Goal: Browse casually

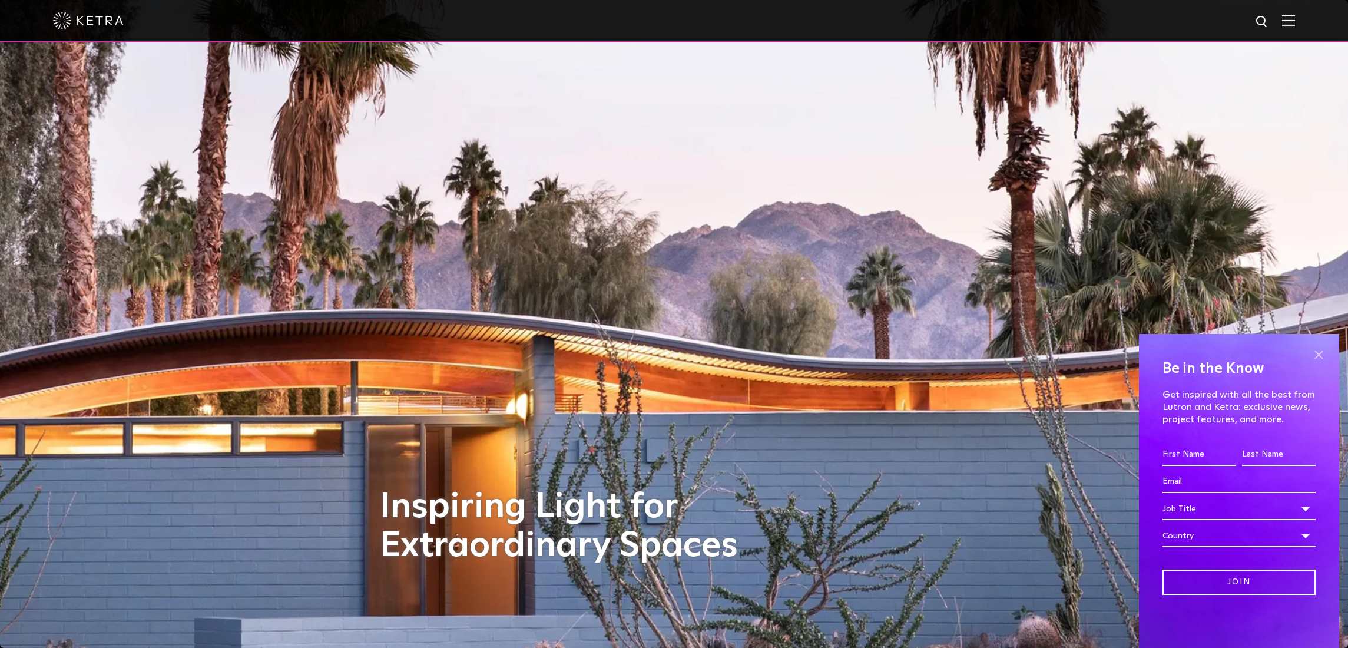
click at [1324, 358] on span at bounding box center [1319, 355] width 18 height 18
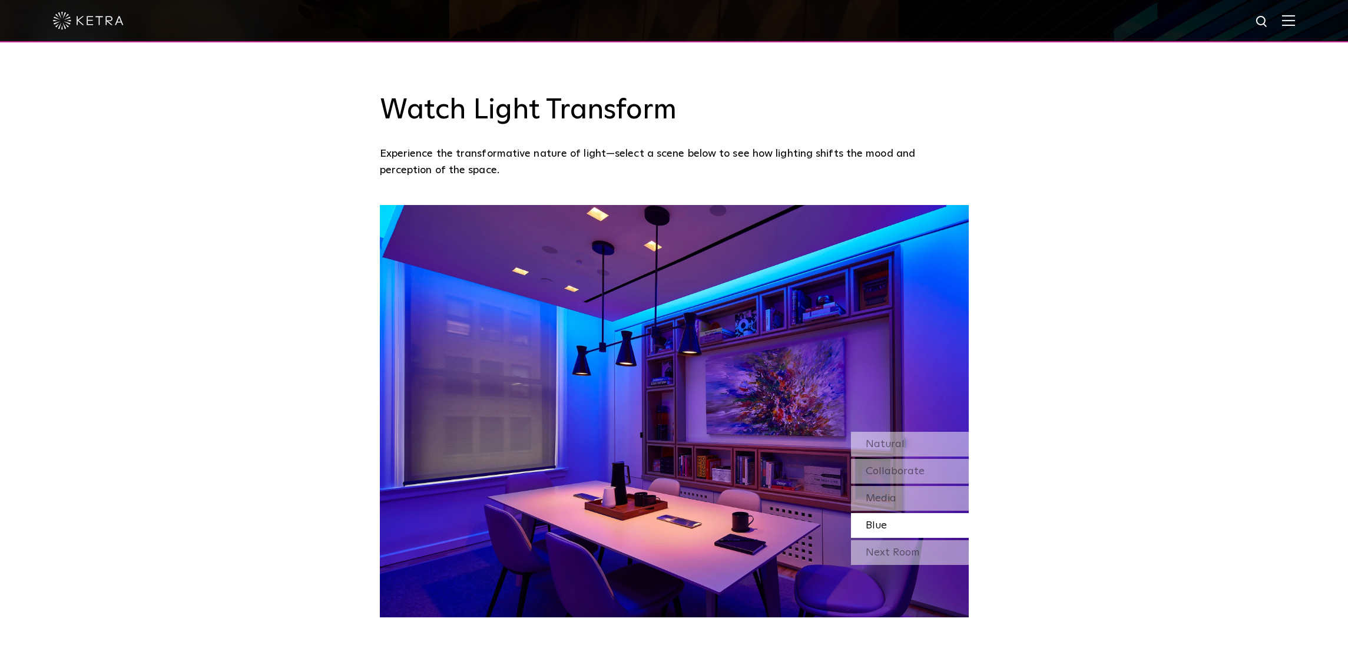
scroll to position [1082, 0]
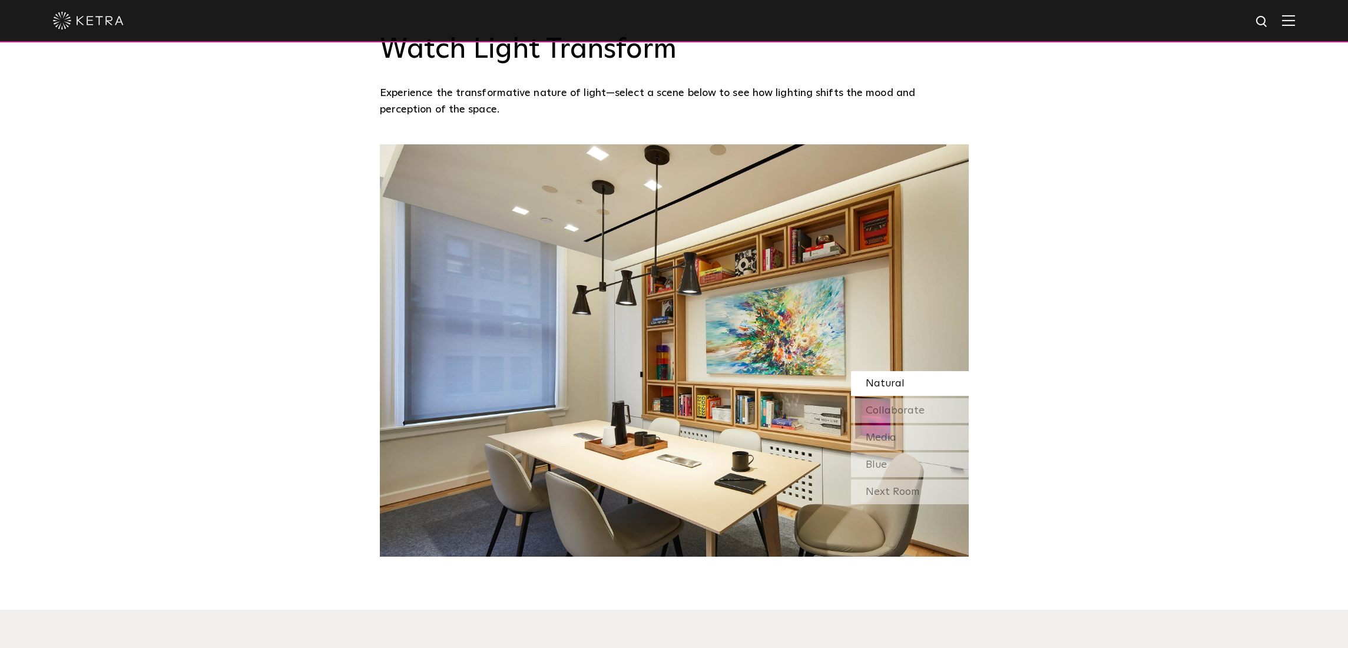
click at [907, 391] on div "Natural" at bounding box center [910, 383] width 118 height 25
click at [908, 409] on span "Collaborate" at bounding box center [895, 410] width 59 height 11
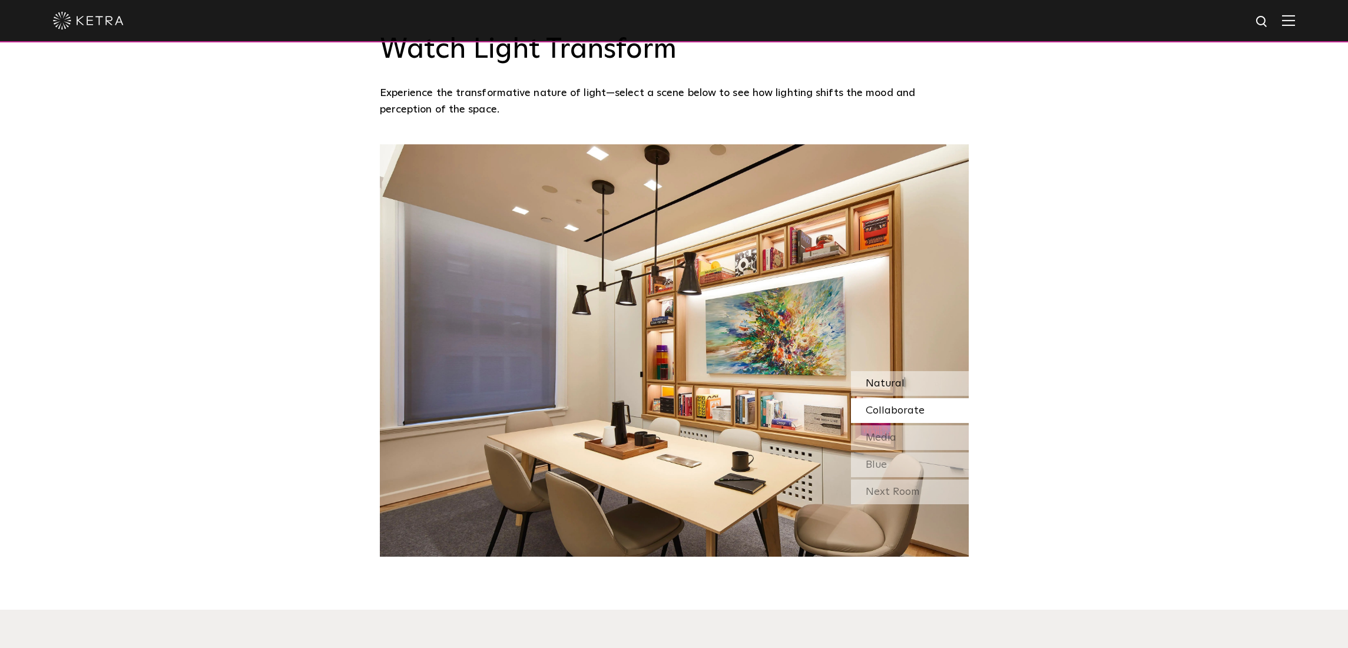
click at [905, 386] on div "Natural" at bounding box center [910, 383] width 118 height 25
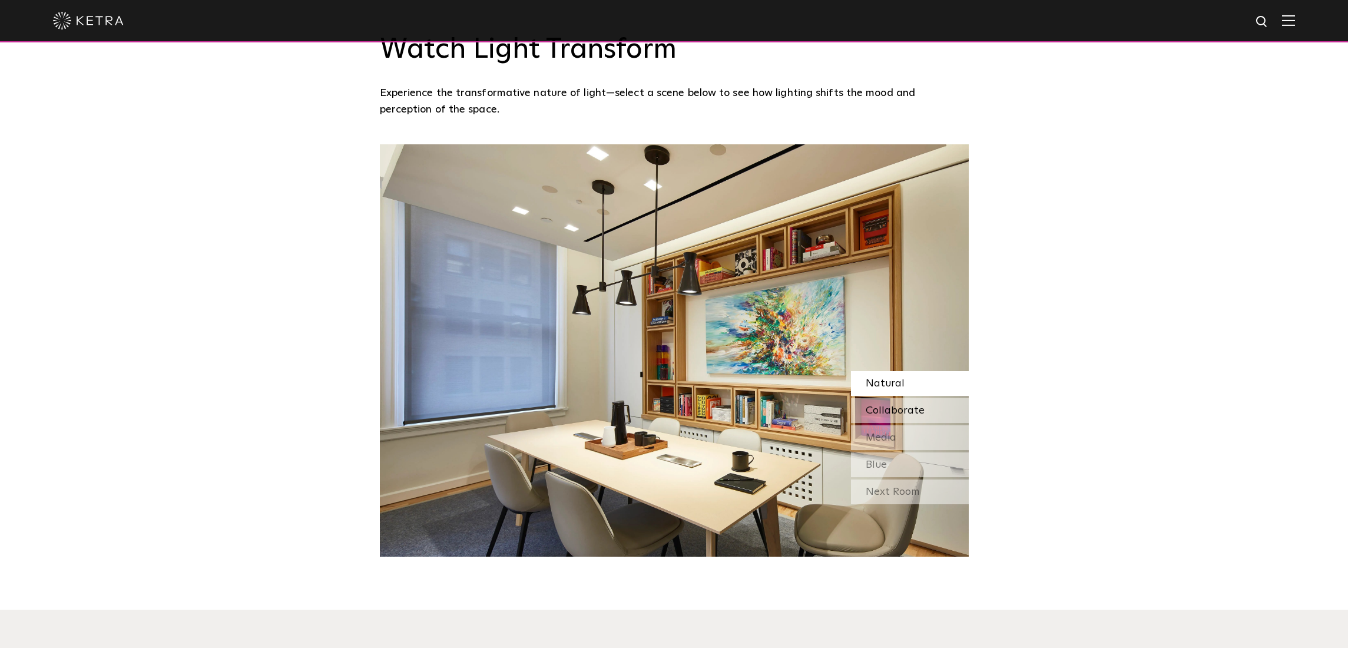
click at [905, 415] on span "Collaborate" at bounding box center [895, 410] width 59 height 11
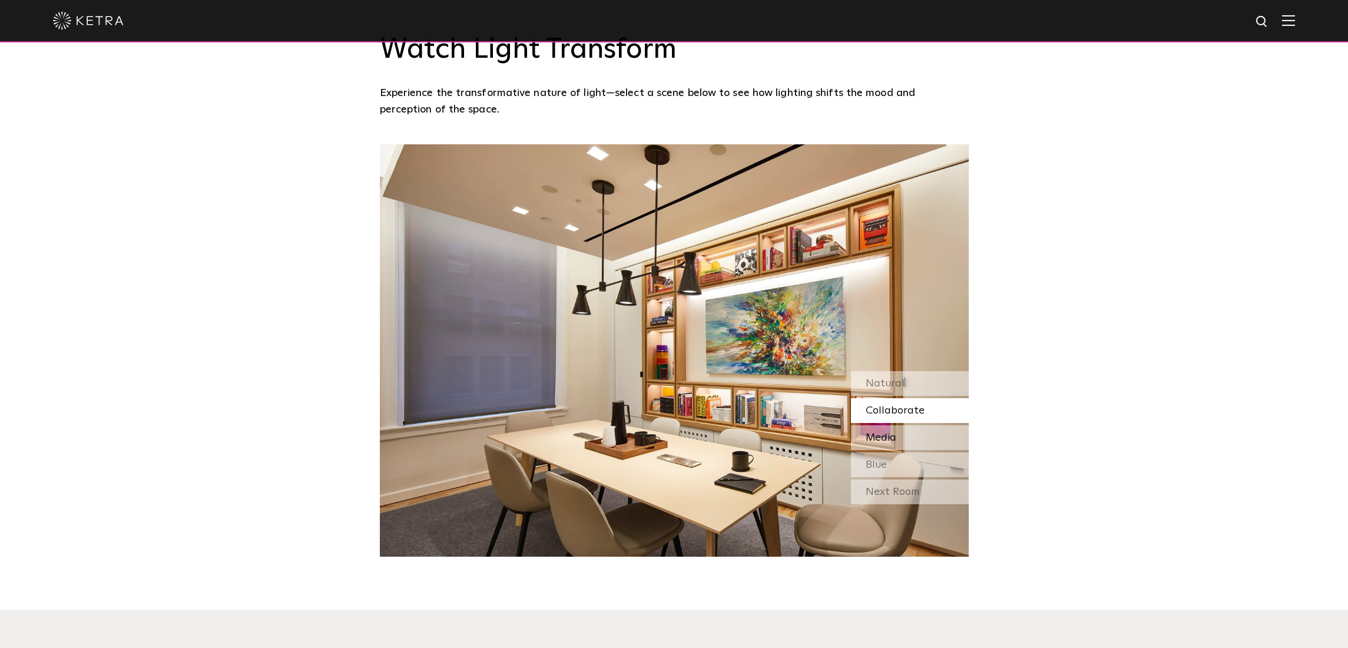
click at [906, 449] on div "Media" at bounding box center [910, 437] width 118 height 25
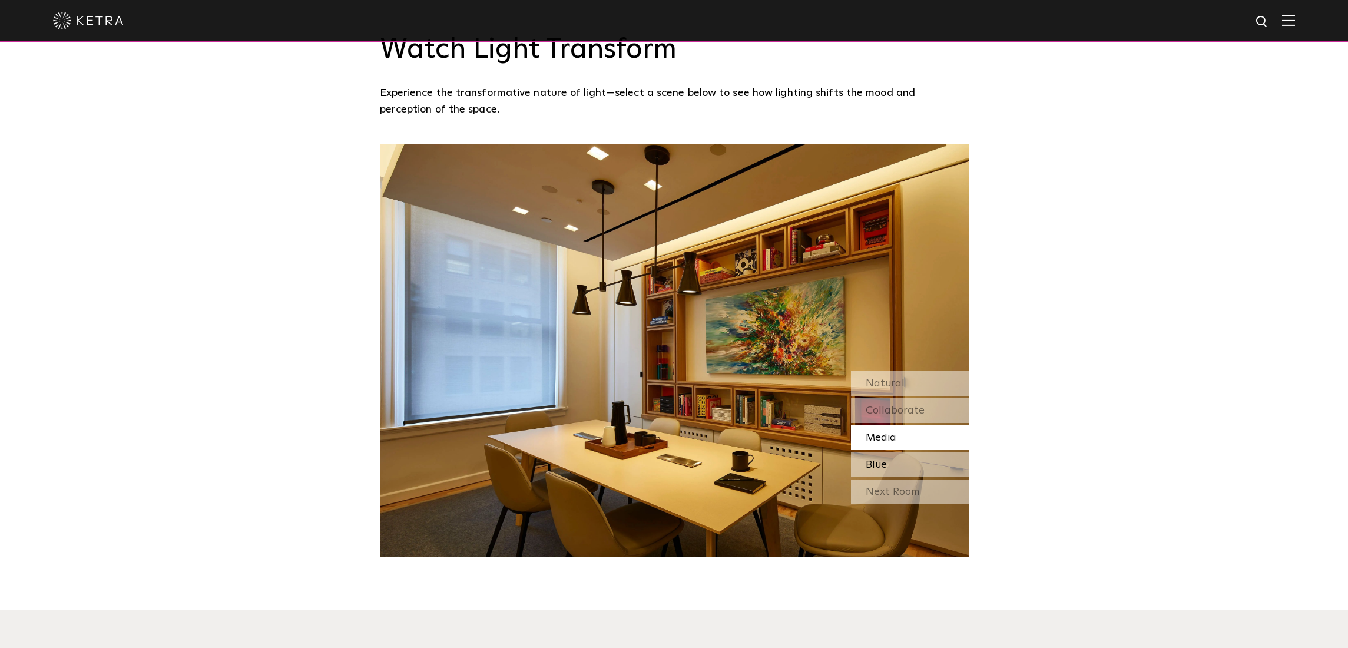
click at [907, 466] on div "Blue" at bounding box center [910, 464] width 118 height 25
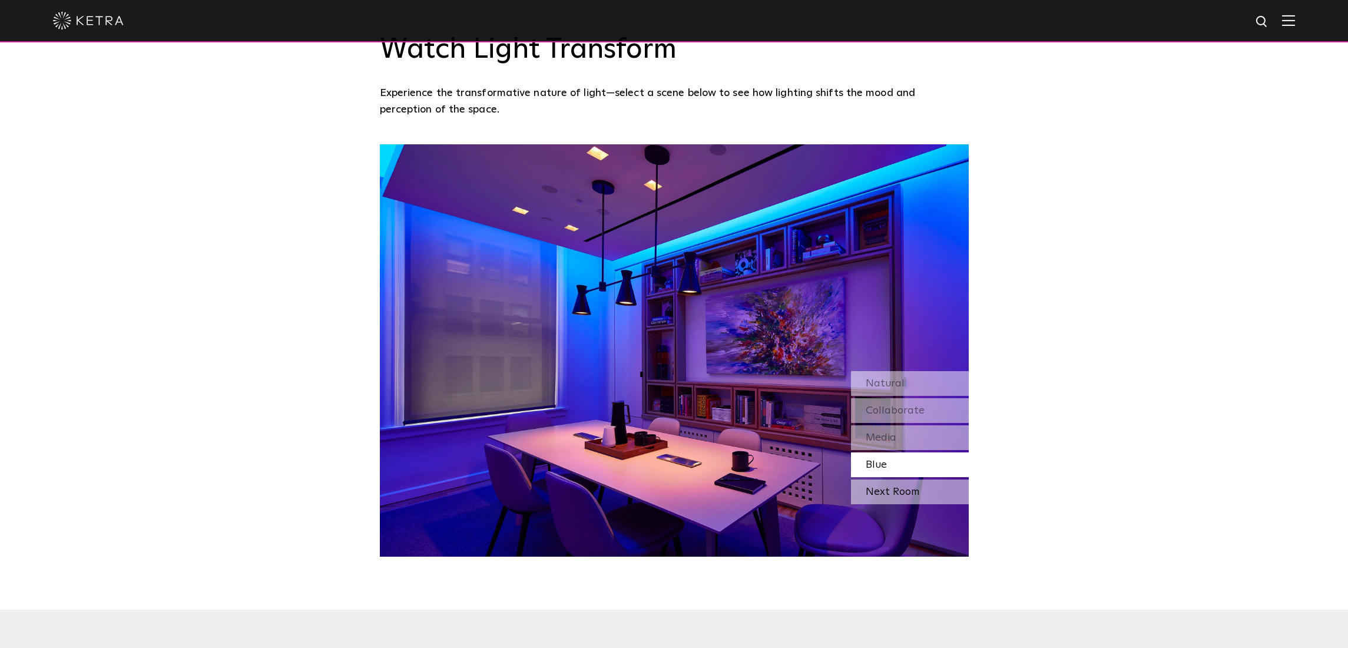
click at [912, 489] on div "Next Room" at bounding box center [910, 491] width 118 height 25
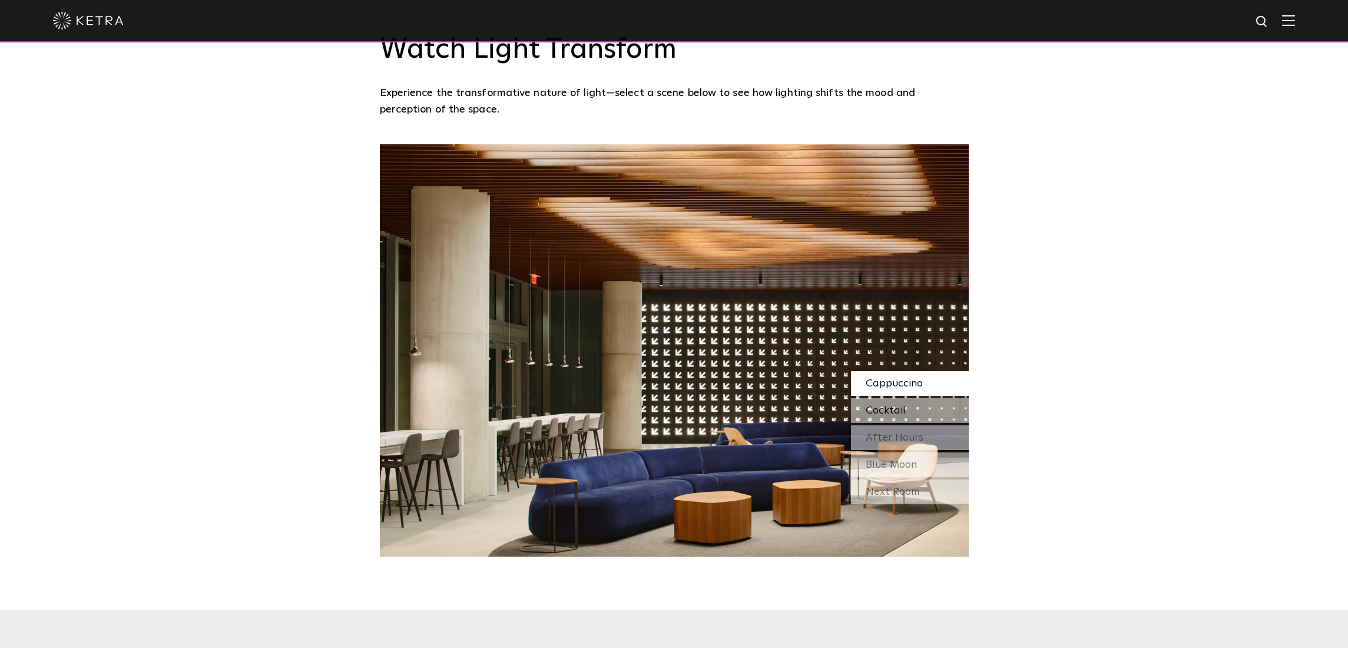
click at [912, 413] on div "Cocktail" at bounding box center [910, 410] width 118 height 25
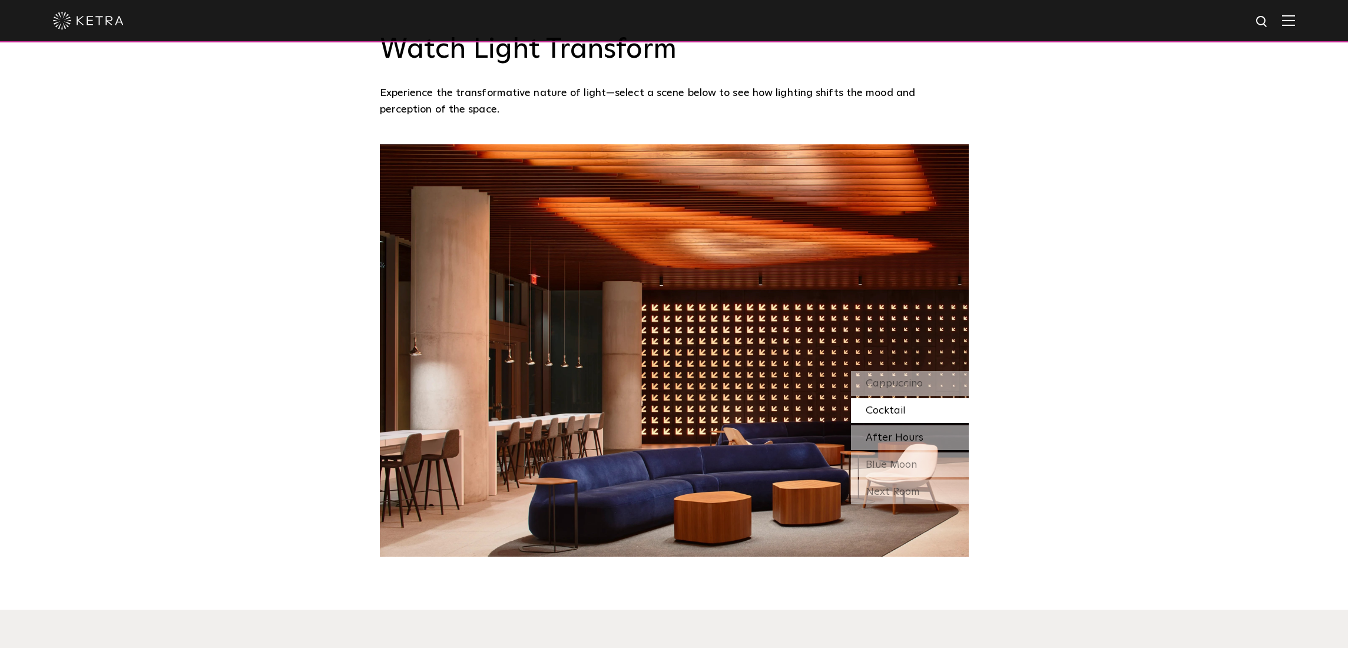
click at [913, 431] on div "After Hours" at bounding box center [910, 437] width 118 height 25
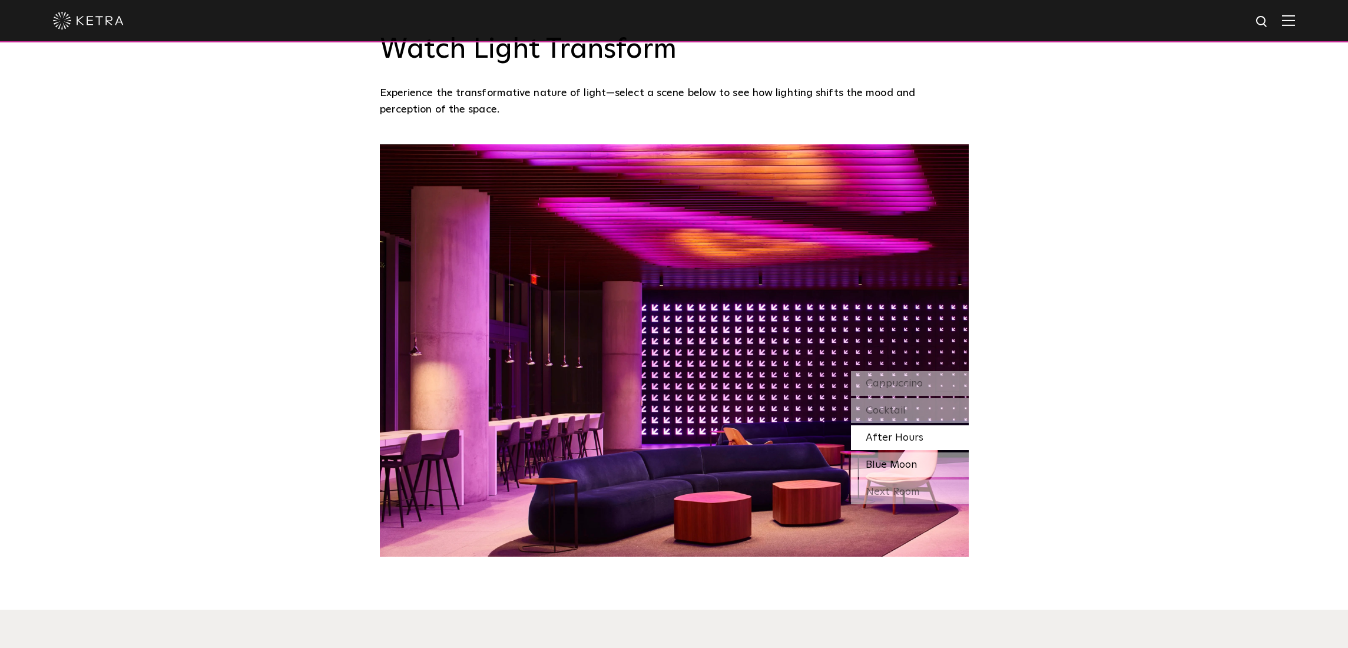
click at [909, 458] on div "Blue Moon" at bounding box center [910, 464] width 118 height 25
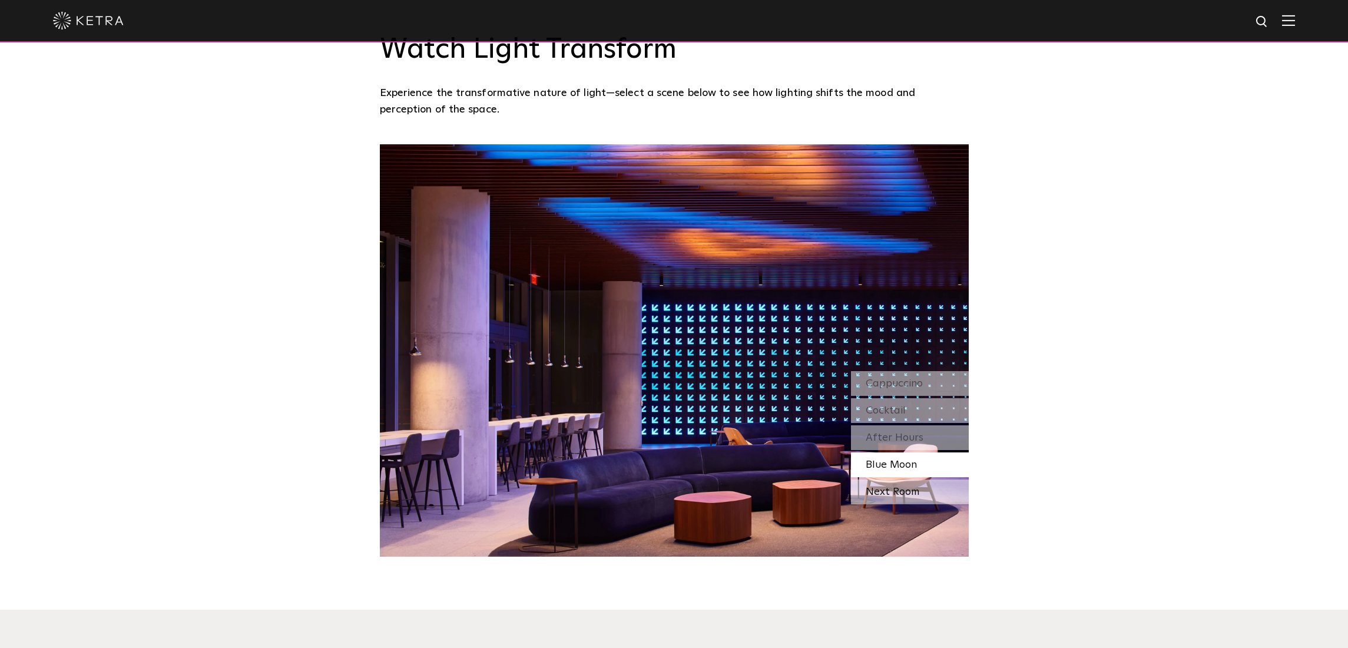
click at [892, 500] on div "Next Room" at bounding box center [910, 491] width 118 height 25
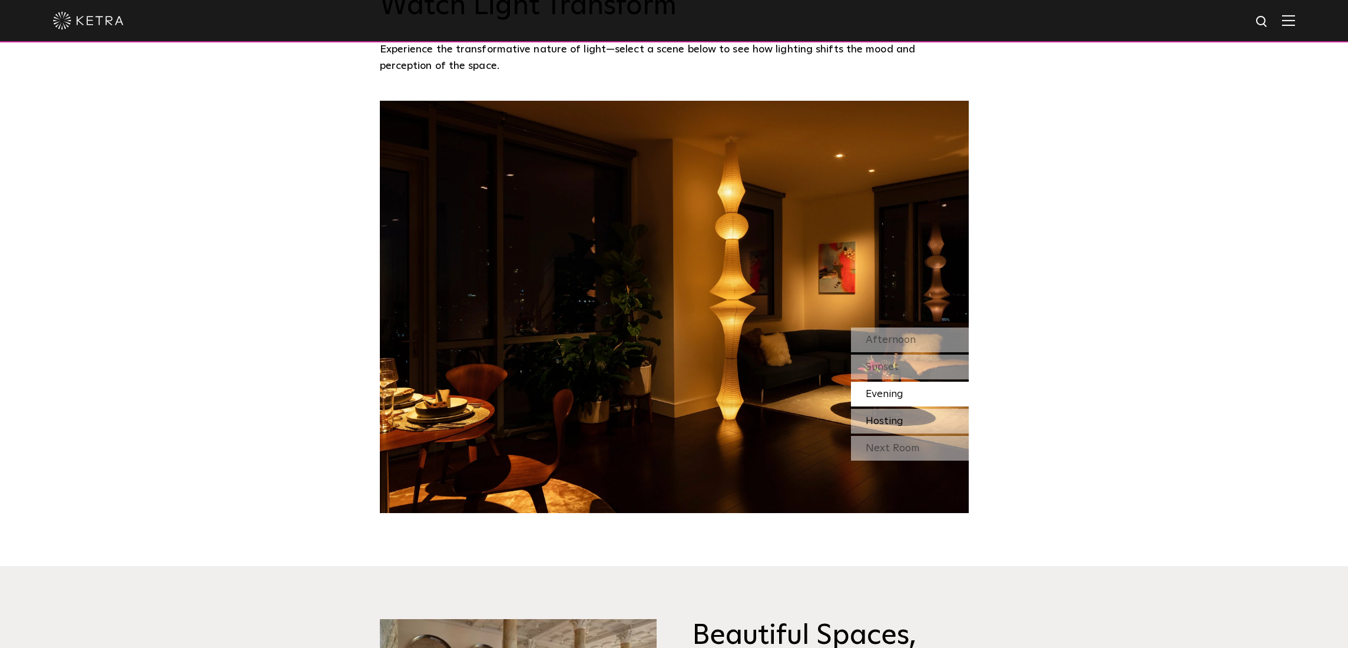
scroll to position [1066, 0]
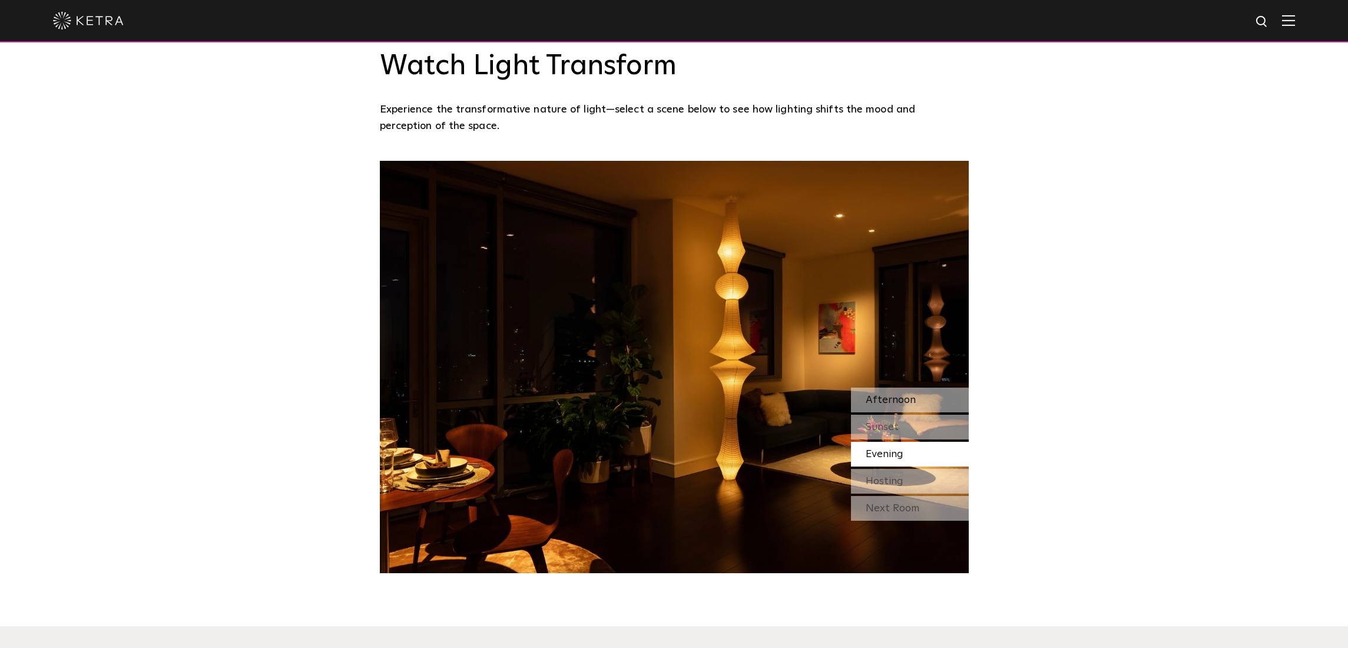
click at [902, 407] on div "Afternoon" at bounding box center [910, 400] width 118 height 25
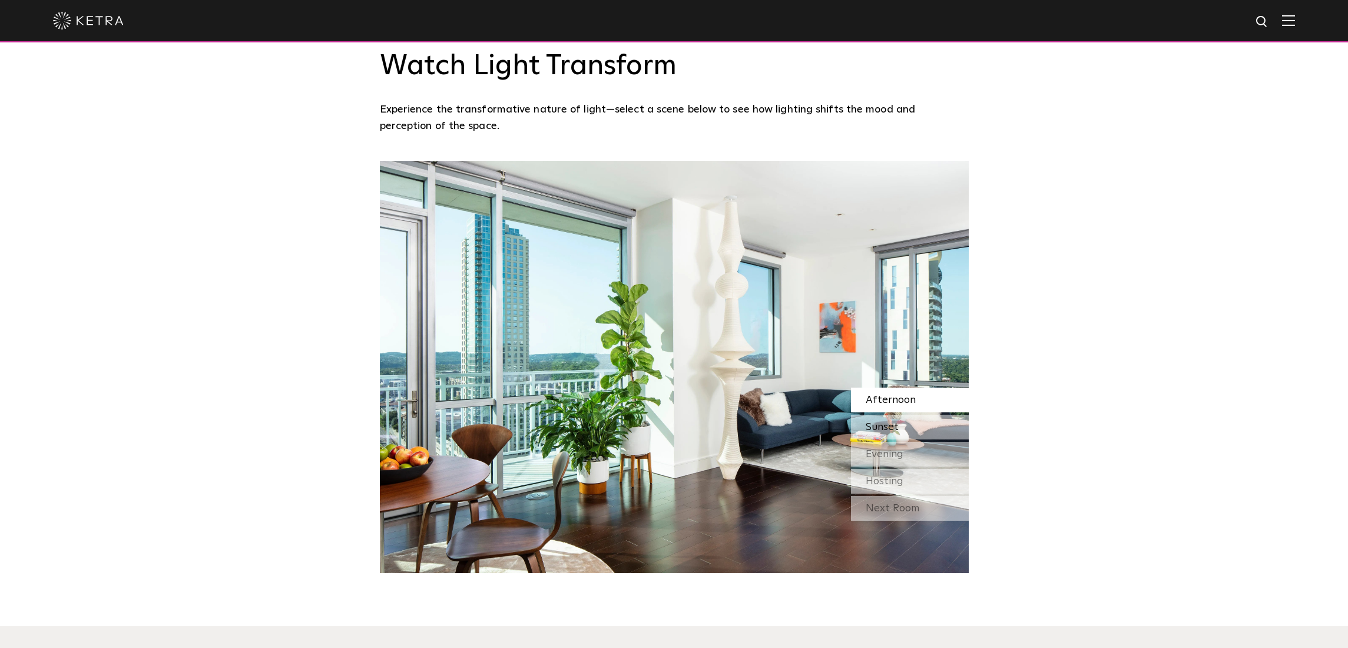
click at [898, 429] on div "Sunset" at bounding box center [910, 427] width 118 height 25
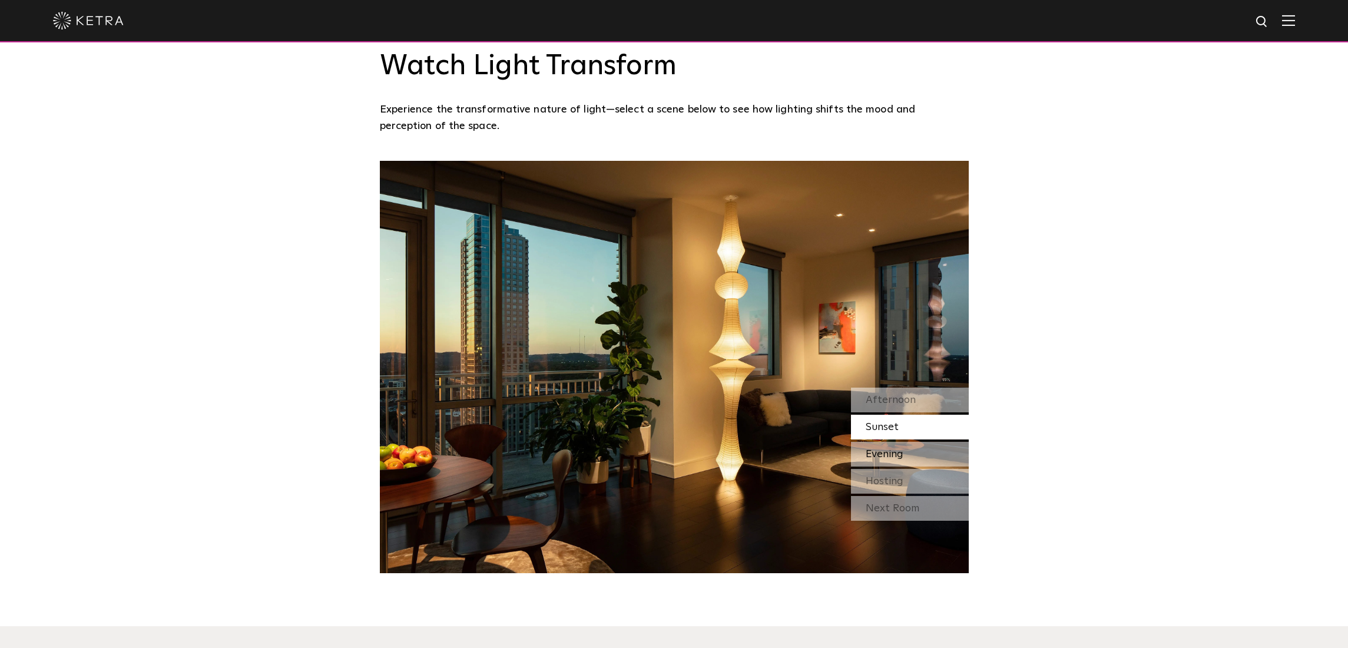
click at [910, 442] on div "Evening" at bounding box center [910, 454] width 118 height 25
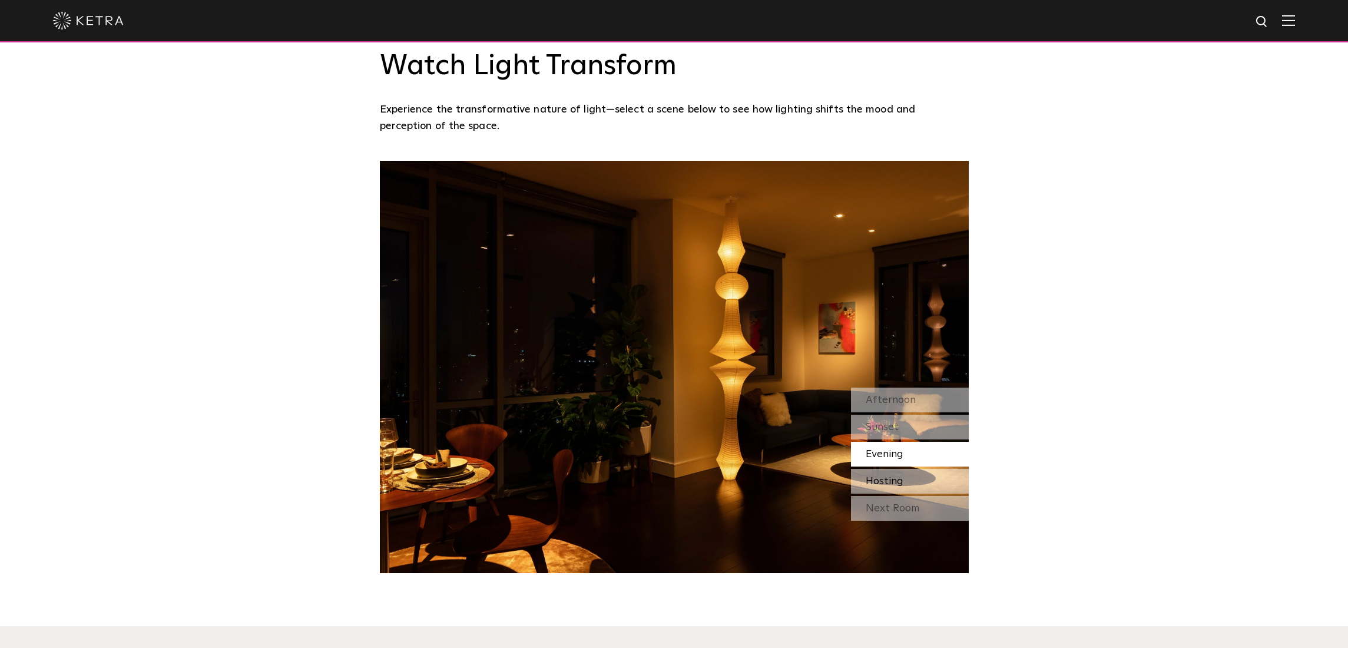
click at [896, 475] on div "Hosting" at bounding box center [910, 481] width 118 height 25
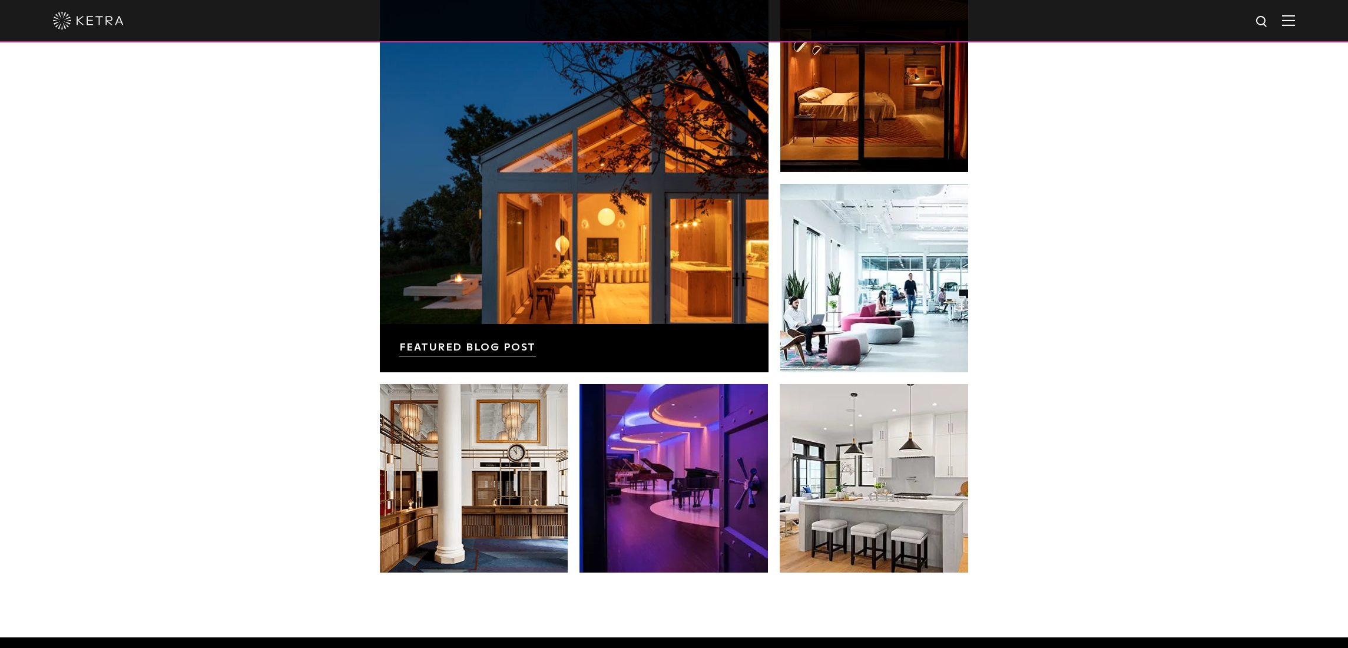
scroll to position [2297, 0]
